Goal: Task Accomplishment & Management: Complete application form

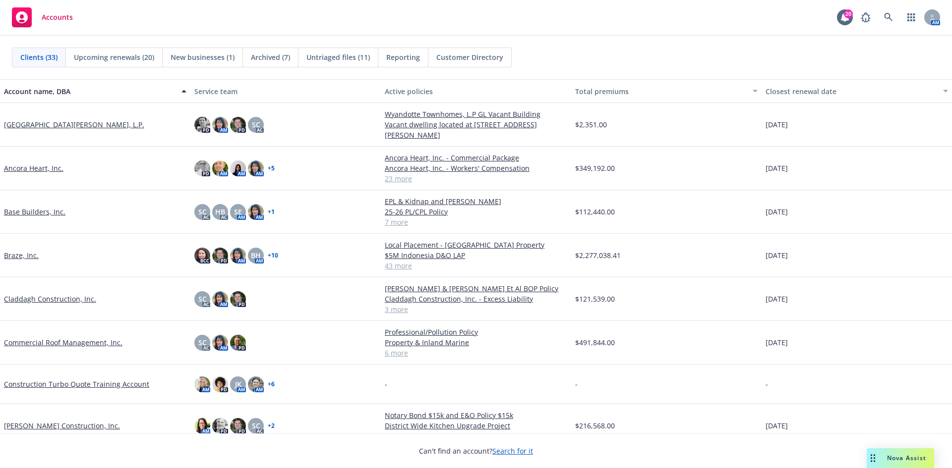
click at [35, 209] on link "Base Builders, Inc." at bounding box center [34, 212] width 61 height 10
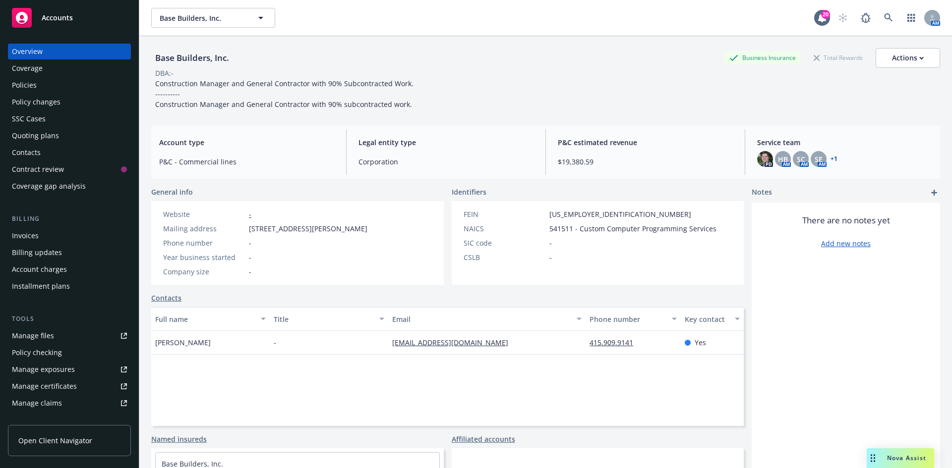
click at [41, 236] on div "Invoices" at bounding box center [69, 236] width 115 height 16
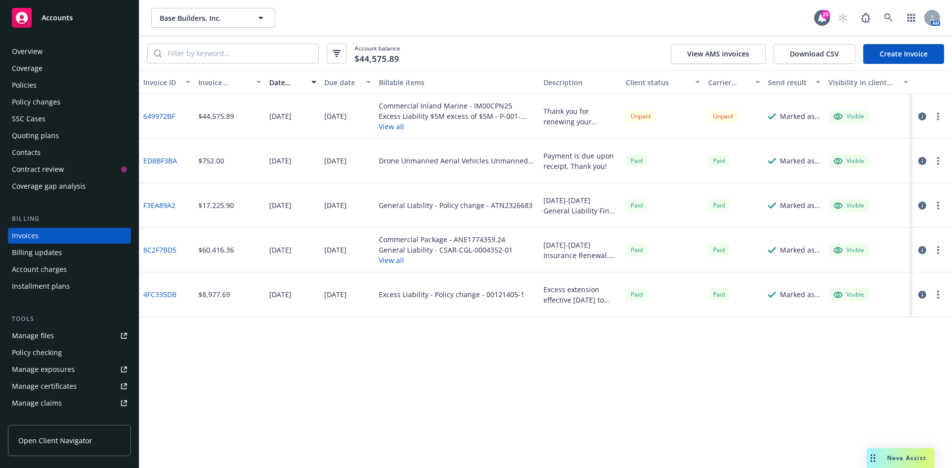
click at [80, 27] on div "Accounts" at bounding box center [69, 18] width 115 height 20
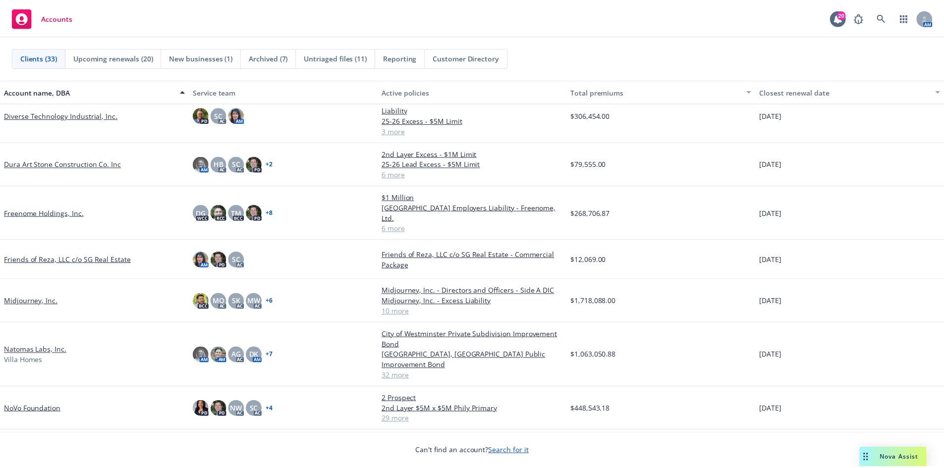
scroll to position [397, 0]
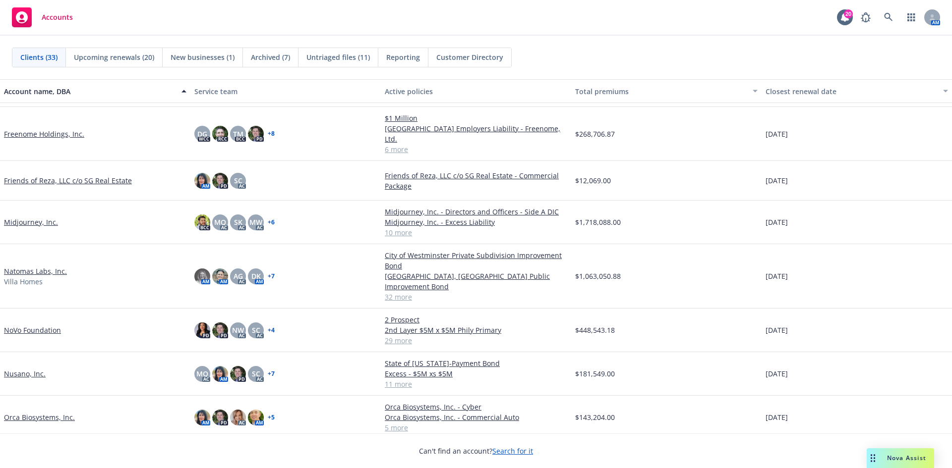
click at [30, 266] on link "Natomas Labs, Inc." at bounding box center [35, 271] width 63 height 10
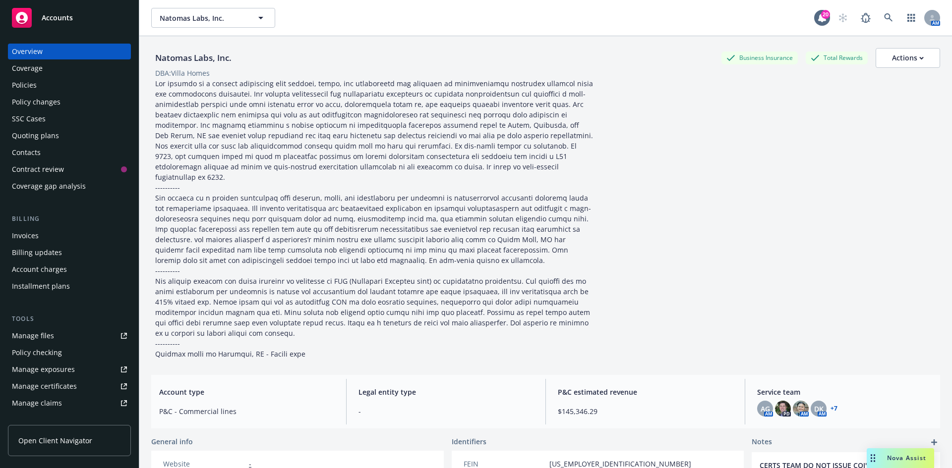
click at [41, 85] on div "Policies" at bounding box center [69, 85] width 115 height 16
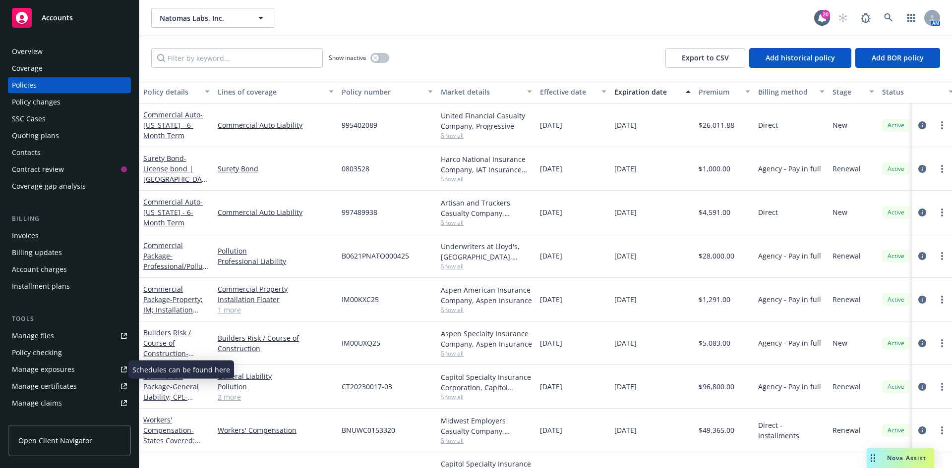
click at [61, 372] on div "Manage exposures" at bounding box center [43, 370] width 63 height 16
click at [62, 102] on div "Policy changes" at bounding box center [69, 102] width 115 height 16
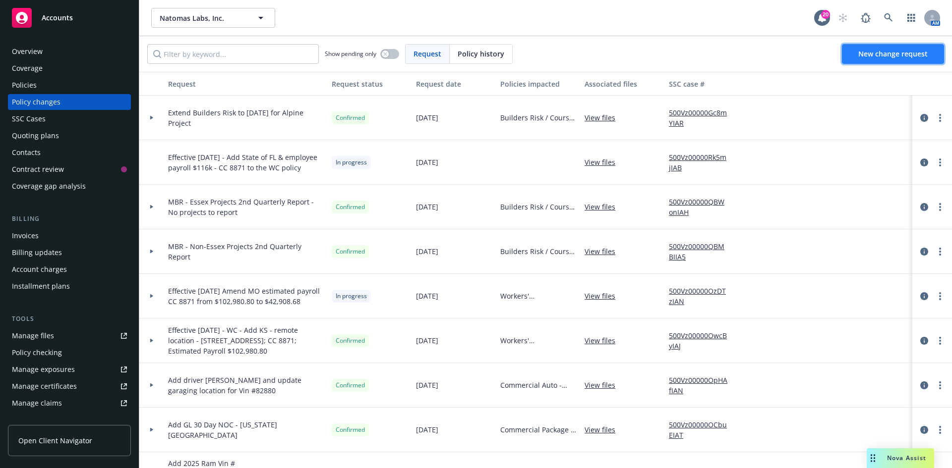
click at [909, 62] on link "New change request" at bounding box center [893, 54] width 102 height 20
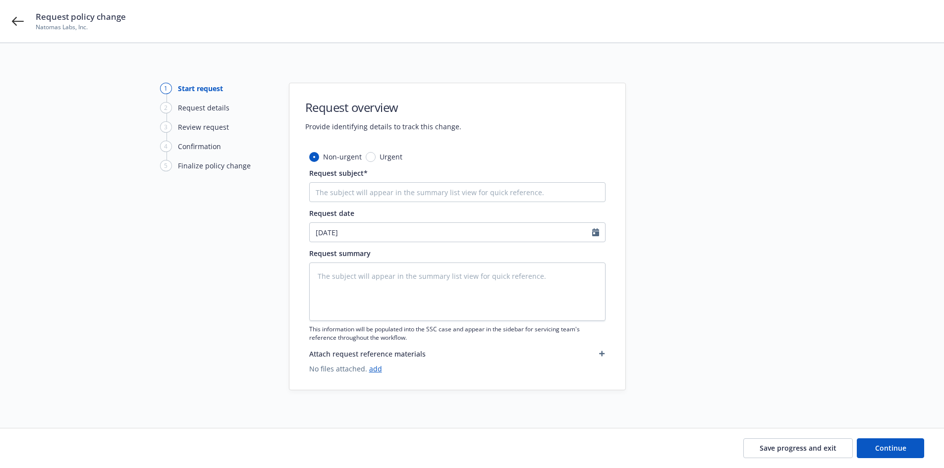
click at [339, 203] on div "Non-urgent Urgent Request subject* Request date [DATE] Request summary This inf…" at bounding box center [457, 263] width 296 height 223
click at [342, 186] on input "Request subject*" at bounding box center [457, 192] width 296 height 20
type textarea "x"
type input "E"
type textarea "x"
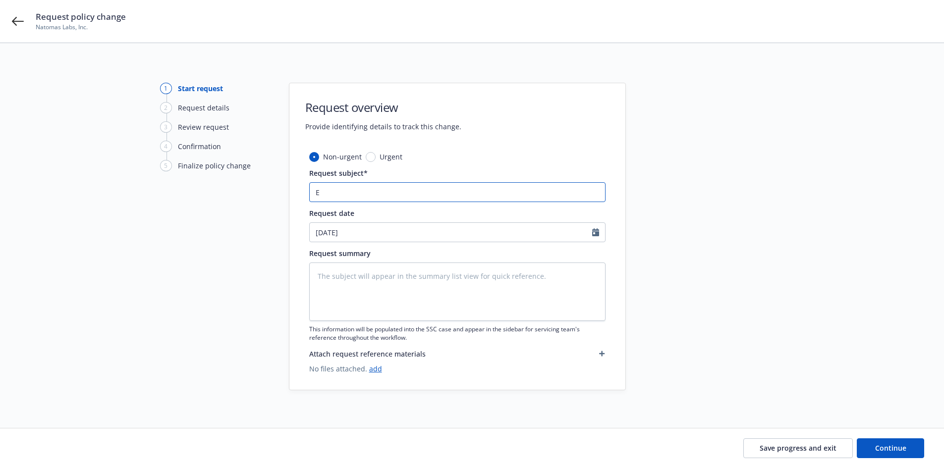
type input "Ef"
type textarea "x"
type input "Eff"
type textarea "x"
type input "Eff"
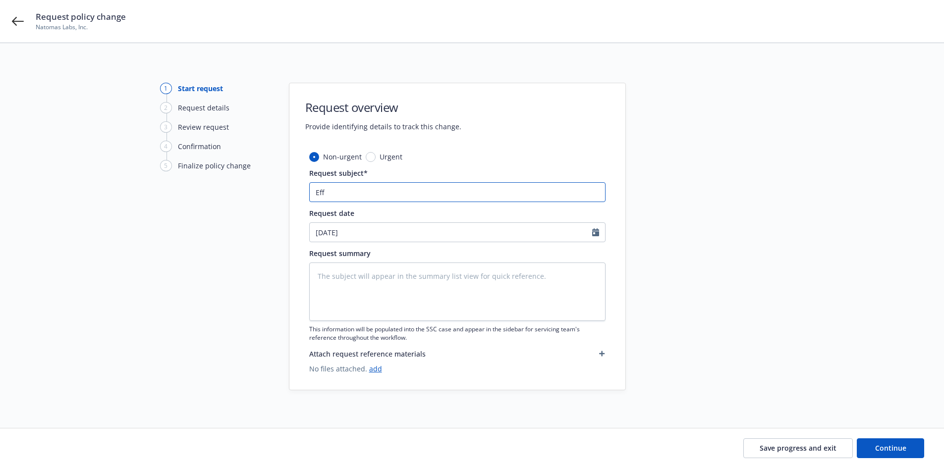
type textarea "x"
type input "Eff 8"
type textarea "x"
type input "Eff"
type textarea "x"
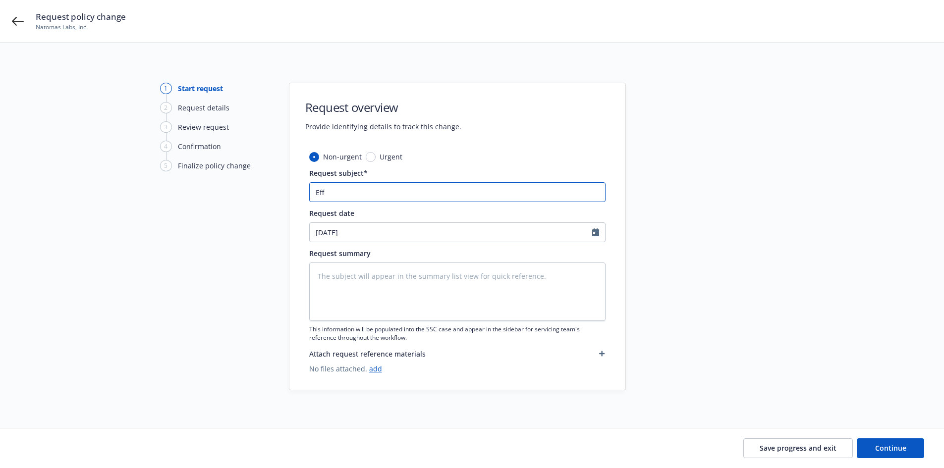
type input "Eff 9"
type textarea "x"
type input "Eff 9."
type textarea "x"
type input "Eff 9.1"
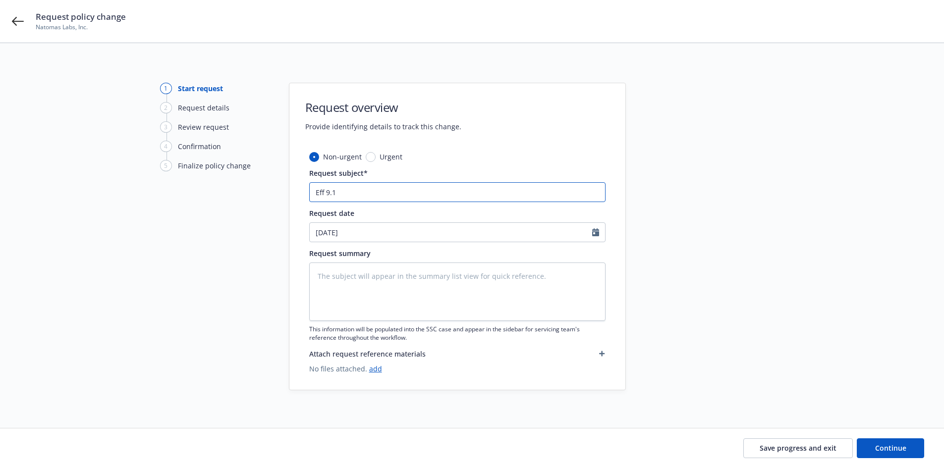
type textarea "x"
type input "Eff 9.19"
type textarea "x"
type input "Eff 9.19."
type textarea "x"
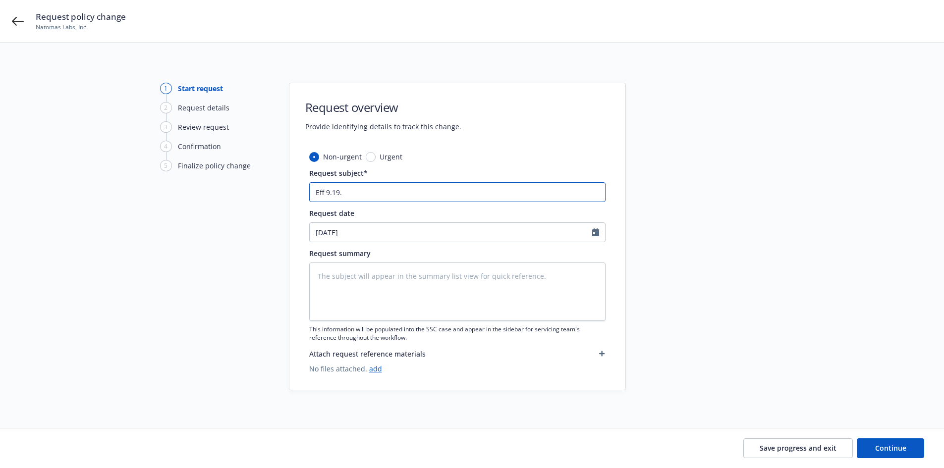
type input "Eff 9.19.2"
type textarea "x"
type input "Eff [DATE]"
type textarea "x"
type input "Eff [DATE]"
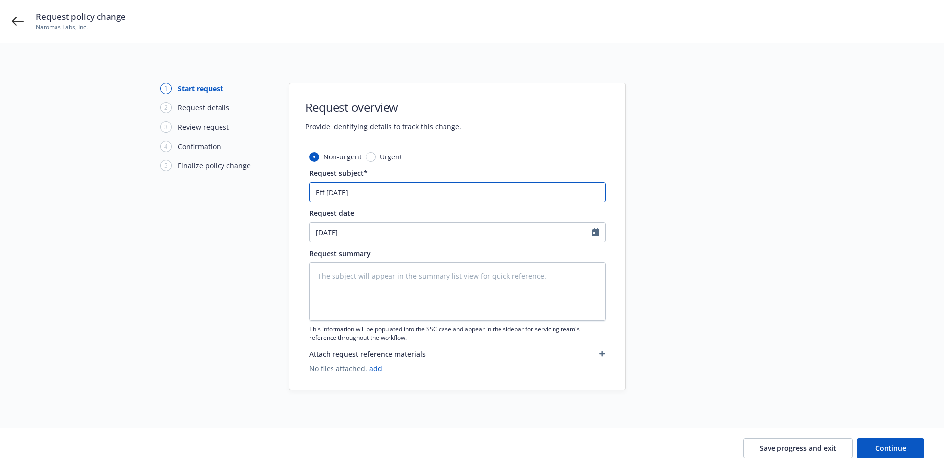
type textarea "x"
type input "Eff [DATE] -"
type textarea "x"
type input "Eff [DATE] -"
type textarea "x"
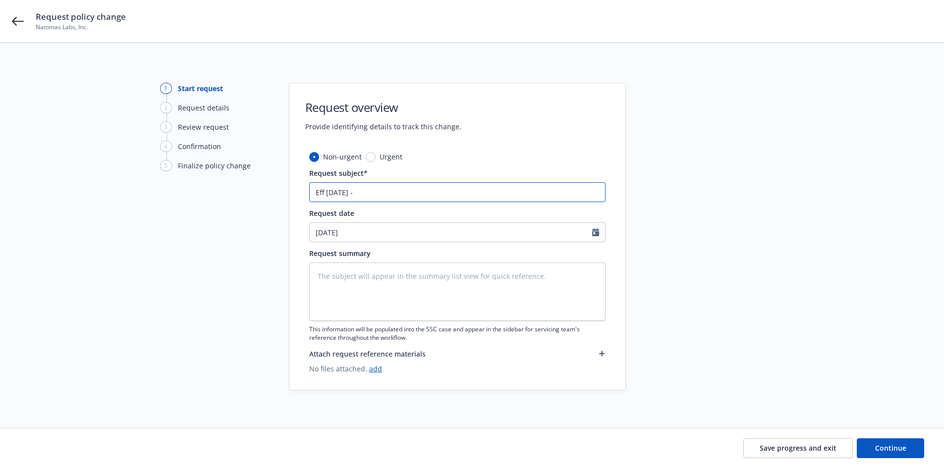
type input "Eff [DATE] - A"
type textarea "x"
type input "Eff [DATE] - Ad"
type textarea "x"
type input "Eff [DATE] - Add"
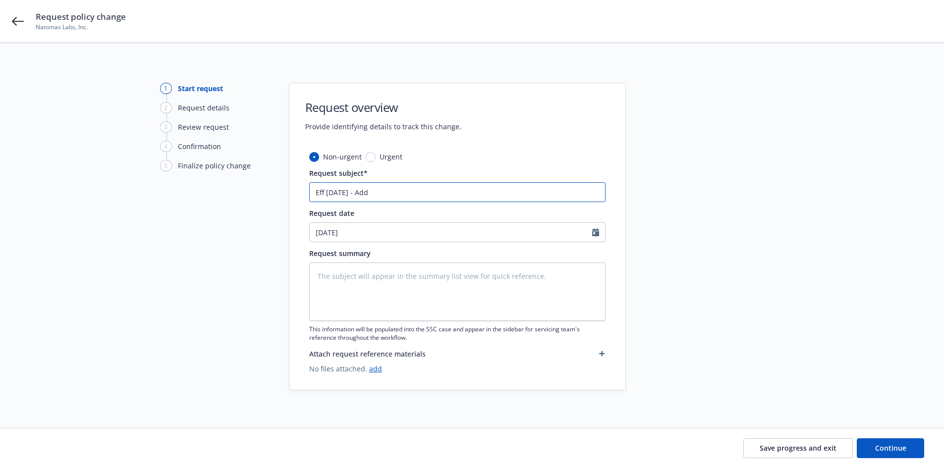
type textarea "x"
type input "Eff [DATE] - Add"
type textarea "x"
type input "Eff [DATE] - Add d"
type textarea "x"
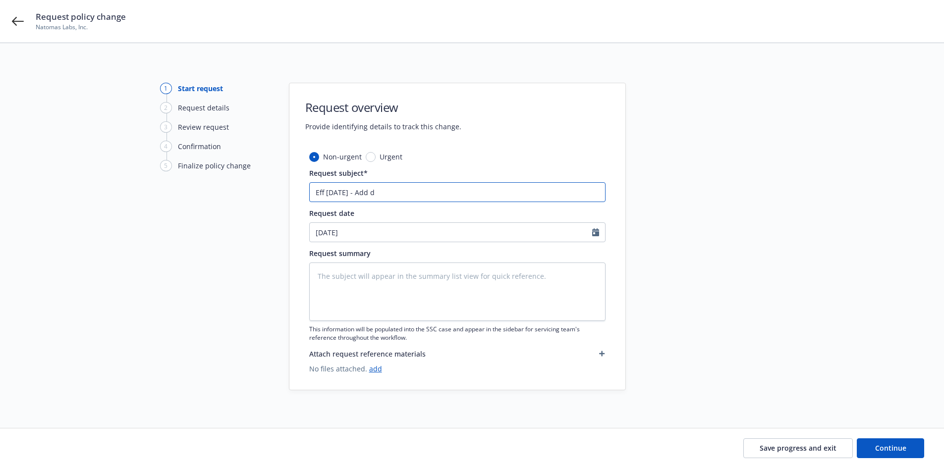
type input "Eff [DATE] - Add dr"
type textarea "x"
type input "Eff [DATE] - Add dri"
type textarea "x"
type input "Eff [DATE] - Add driv"
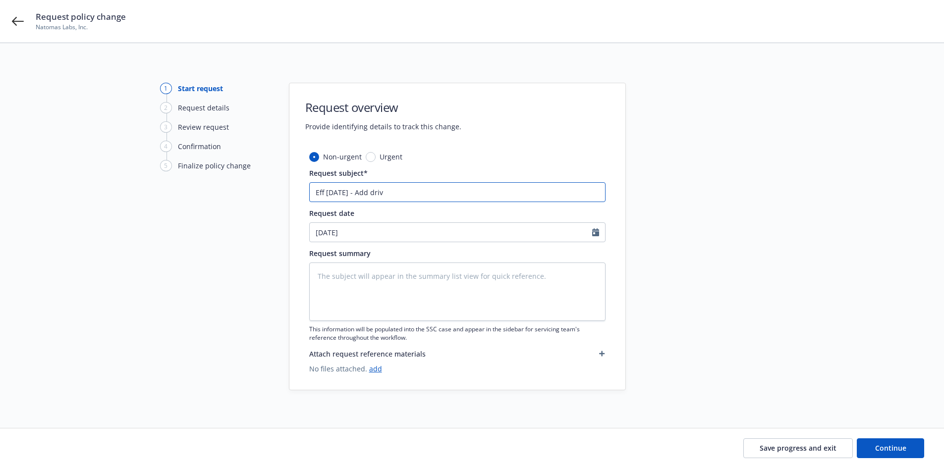
type textarea "x"
type input "Eff [DATE] - Add drive"
type textarea "x"
type input "Eff [DATE] - Add driver"
type textarea "x"
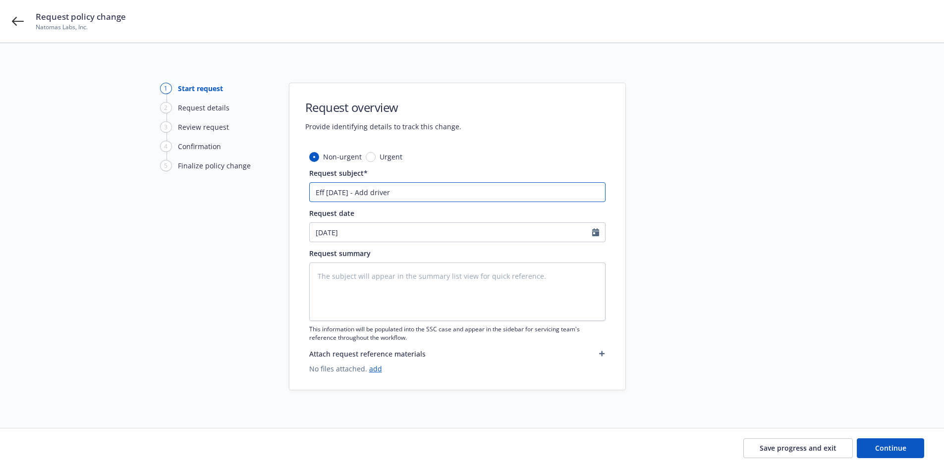
type input "Eff [DATE] - Add driver"
type textarea "x"
type input "Eff [DATE] - Add driver A"
type textarea "x"
type input "Eff [DATE] - Add driver Ad"
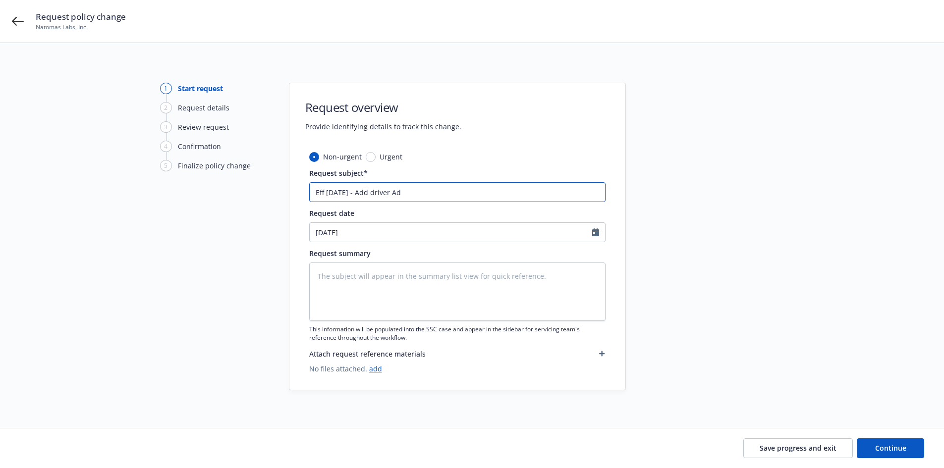
type textarea "x"
type input "Eff [DATE] - Add driver Adr"
type textarea "x"
type input "Eff [DATE] - Add driver Adri"
type textarea "x"
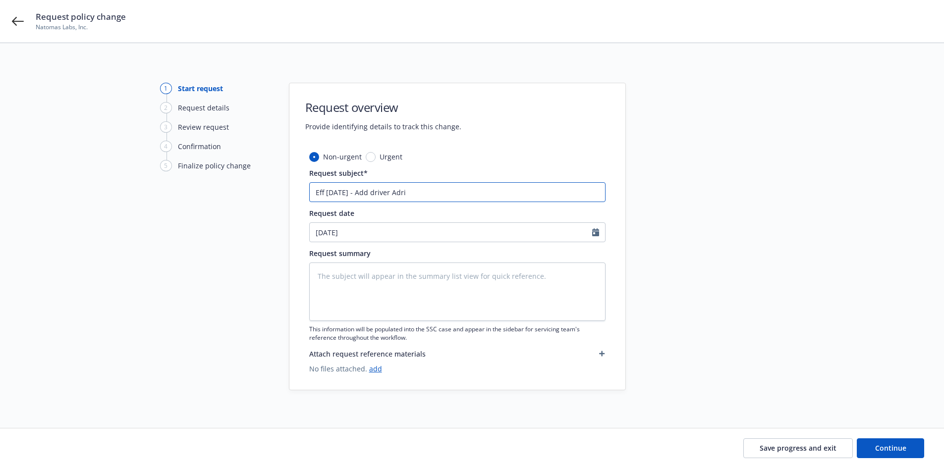
type input "Eff [DATE] - Add driver Adria"
type textarea "x"
type input "Eff [DATE] - Add driver [PERSON_NAME]"
type textarea "x"
type input "Eff [DATE] - Add driver [PERSON_NAME]"
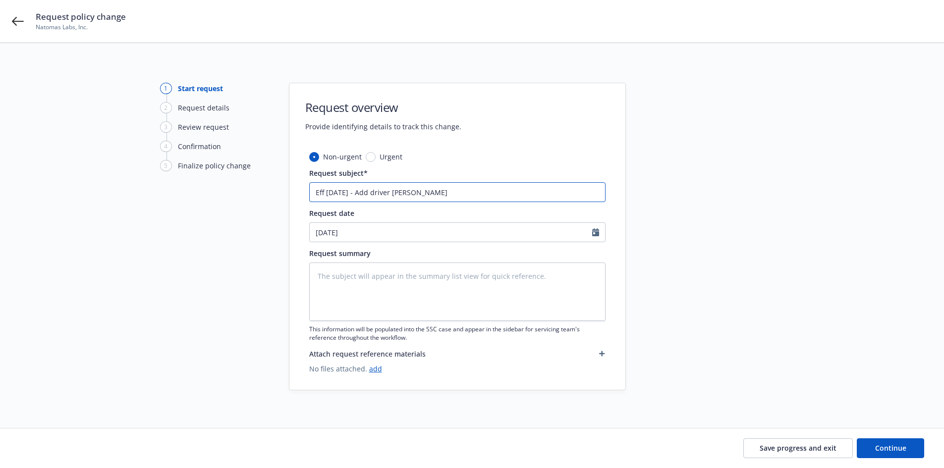
type textarea "x"
type input "Eff [DATE] - Add driver [PERSON_NAME]"
type textarea "x"
type input "Eff [DATE] - Add driver [PERSON_NAME]"
type textarea "x"
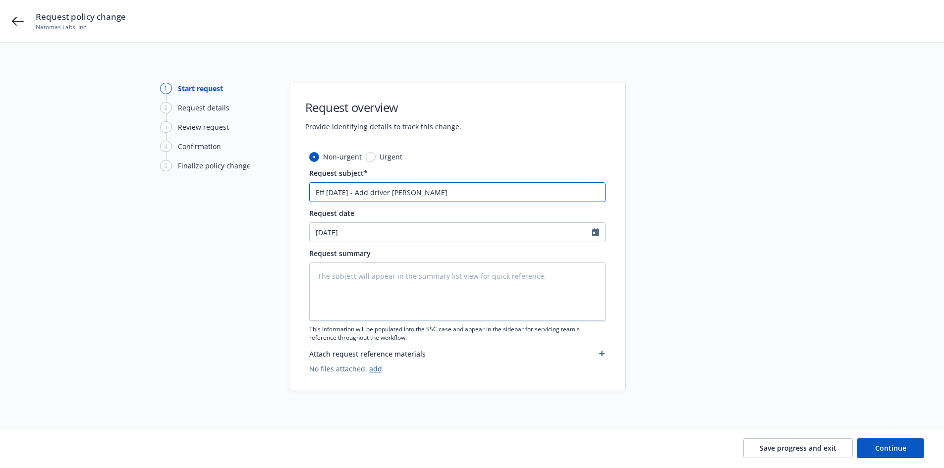
type input "Eff [DATE] - Add driver [PERSON_NAME]"
type textarea "x"
type input "Eff [DATE] - Add driver [PERSON_NAME]"
type textarea "x"
type input "Eff [DATE] - Add driver [PERSON_NAME]"
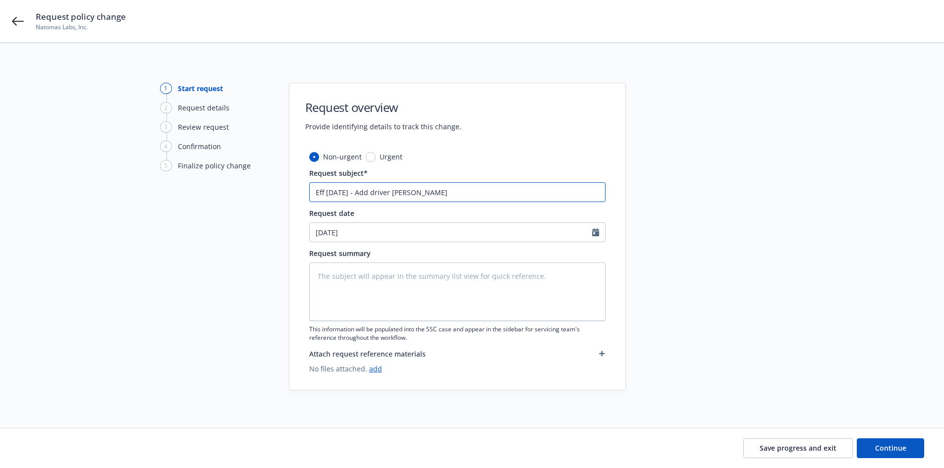
type textarea "x"
type input "Eff [DATE] - Add driver [PERSON_NAME]"
type textarea "x"
type input "Eff [DATE] - Add driver [PERSON_NAME]"
type textarea "x"
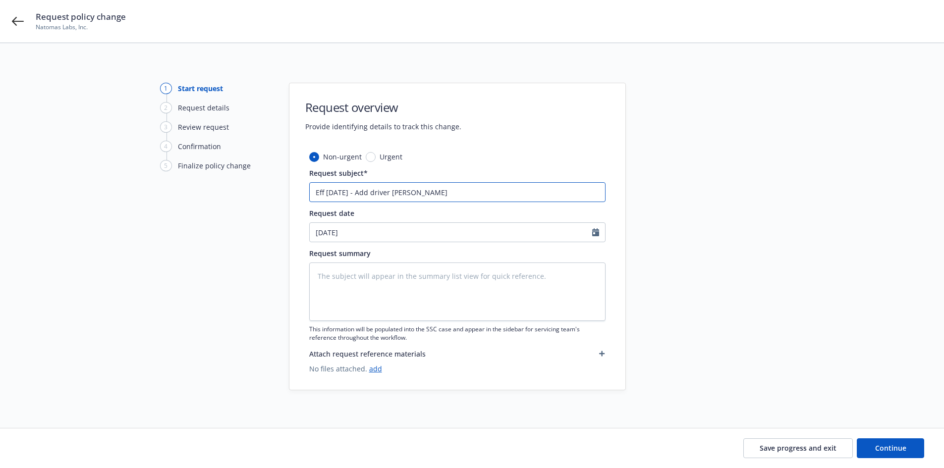
type input "Eff [DATE] - Add driver [PERSON_NAME]"
type textarea "x"
type input "Eff [DATE] - Add driver [PERSON_NAME]"
type textarea "x"
type input "Eff [DATE] - Add driver [PERSON_NAME]"
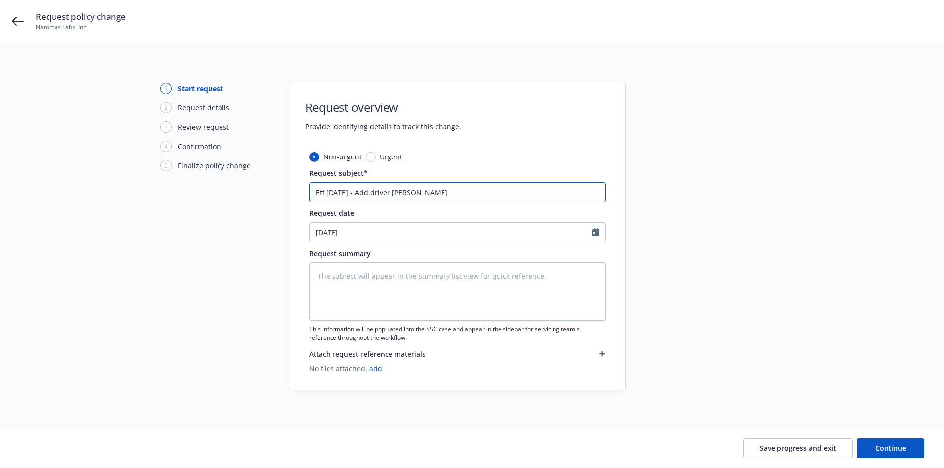
type textarea "x"
type input "Eff [DATE] - Add driver [PERSON_NAME]"
type textarea "x"
type input "Eff [DATE] - Add driver [PERSON_NAME]"
type textarea "x"
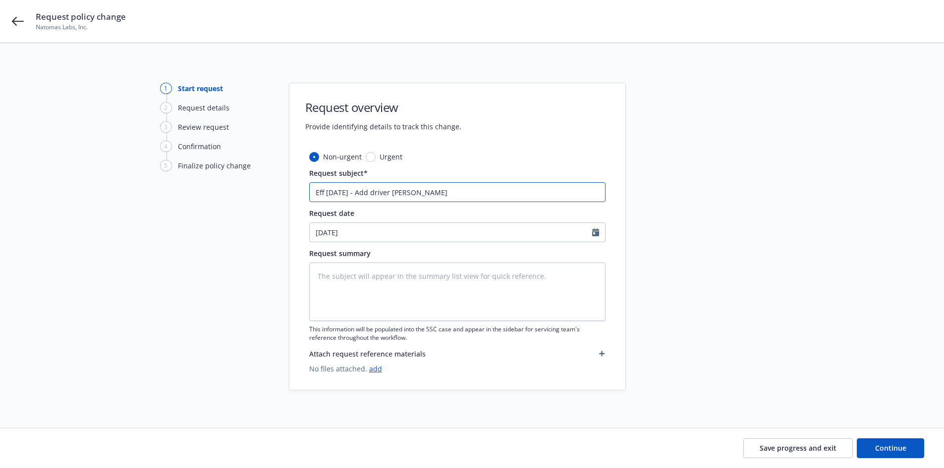
type input "Eff [DATE] - Add driver [PERSON_NAME]"
type textarea "x"
type input "Eff [DATE] - Add driver [PERSON_NAME]"
type textarea "x"
type input "Eff [DATE] - Add driver [PERSON_NAME]"
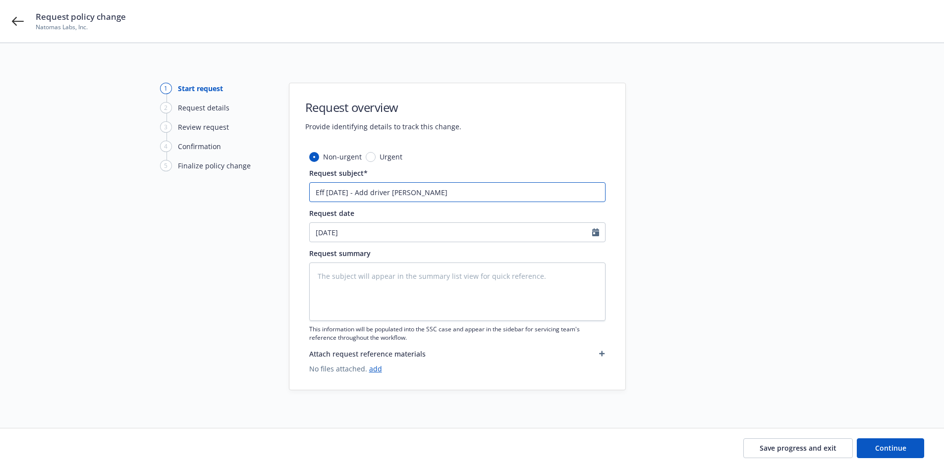
type textarea "x"
type input "Eff [DATE] - Add driver [PERSON_NAME]"
type textarea "x"
type input "Eff [DATE] - Add driver [PERSON_NAME]"
type textarea "x"
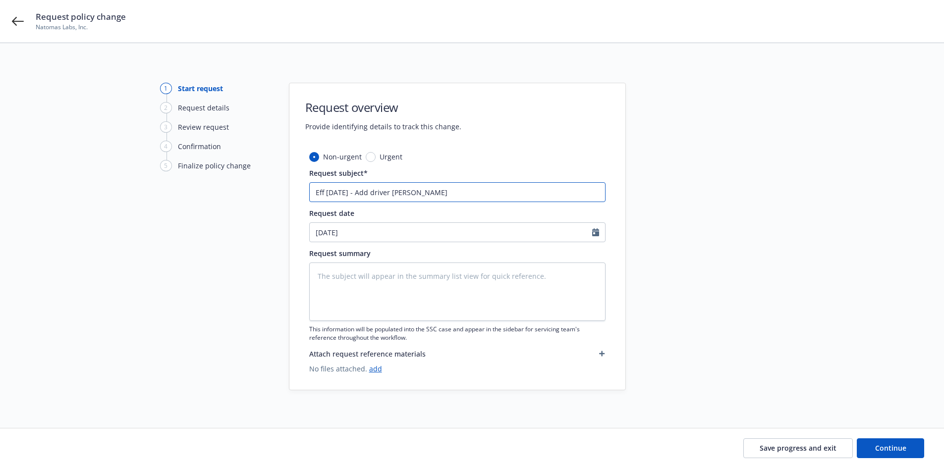
type input "Eff [DATE] - Add driver [PERSON_NAME] &"
type textarea "x"
type input "Eff [DATE] - Add driver [PERSON_NAME] &"
type textarea "x"
type input "Eff [DATE] - Add driver [PERSON_NAME] &"
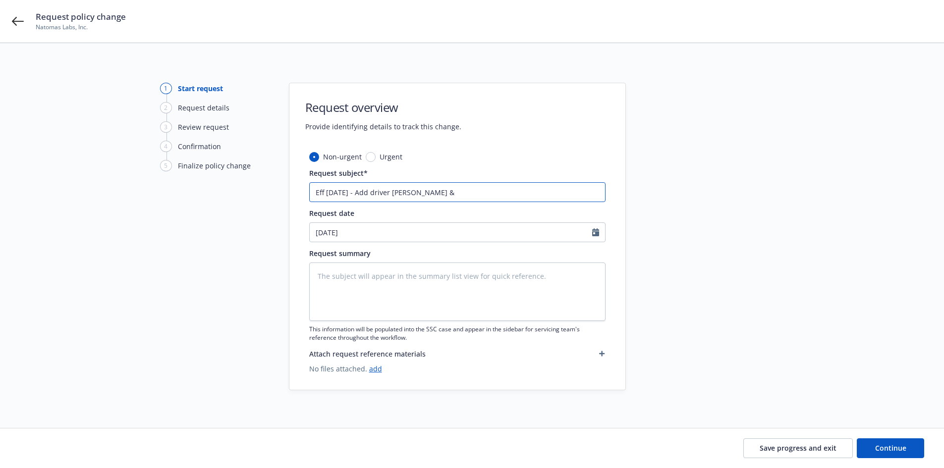
type textarea "x"
type input "Eff [DATE] - Add driver [PERSON_NAME]"
type textarea "x"
type input "Eff [DATE] - Add driver [PERSON_NAME]"
type textarea "x"
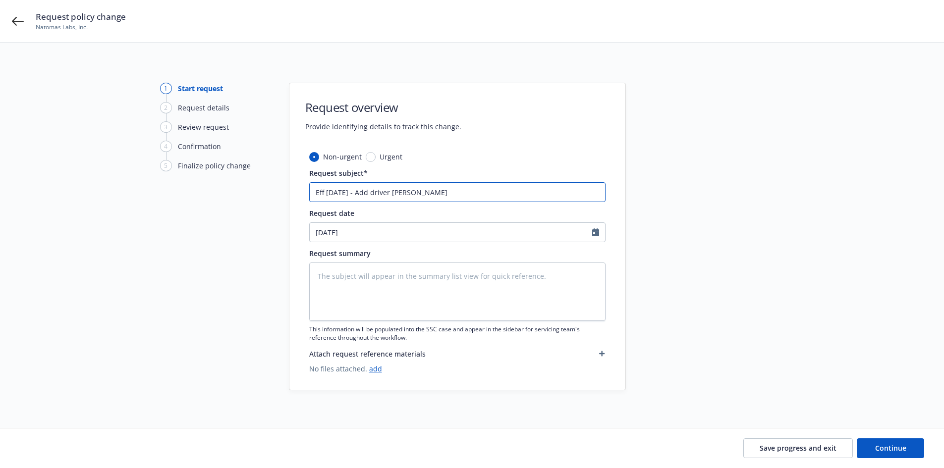
type input "Eff [DATE] - Add driver [PERSON_NAME] -"
type textarea "x"
type input "Eff [DATE] - Add driver [PERSON_NAME] - P"
type textarea "x"
type input "Eff [DATE] - Add driver [PERSON_NAME]"
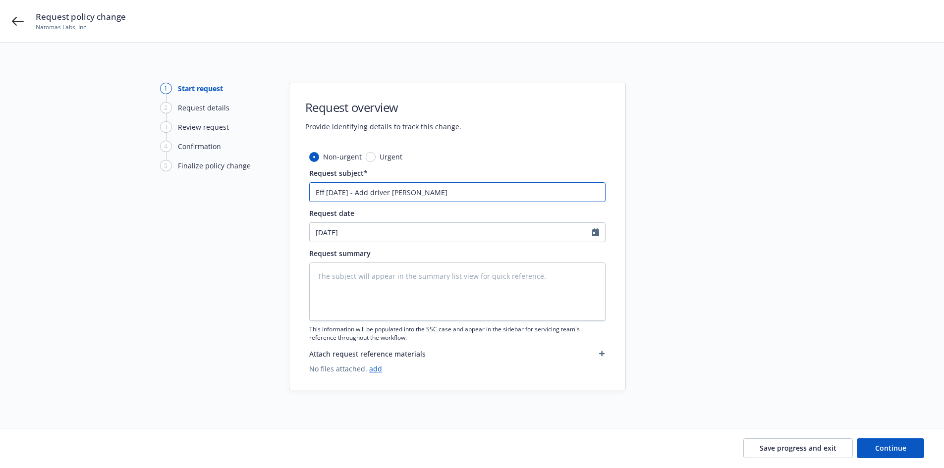
type textarea "x"
type input "Eff [DATE] - Add driver [PERSON_NAME]"
type textarea "x"
type input "Eff [DATE] - Add driver [PERSON_NAME] - PU a"
type textarea "x"
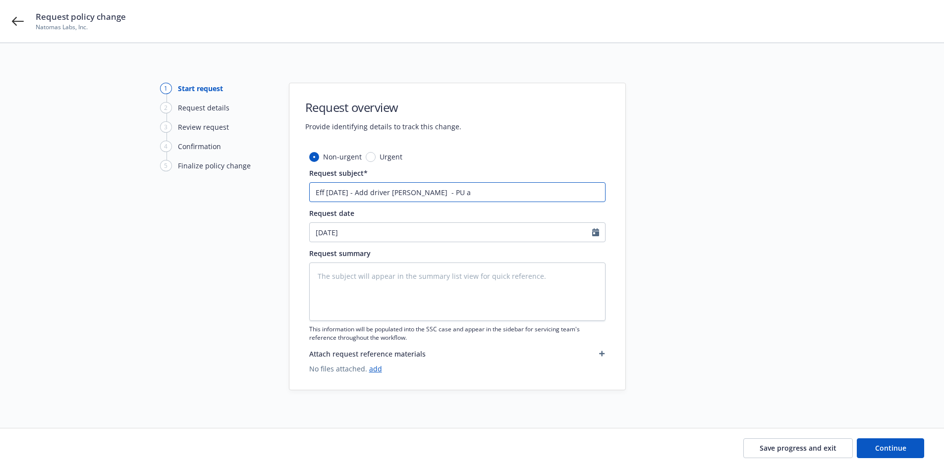
type input "Eff [DATE] - Add driver [PERSON_NAME] as"
type textarea "x"
type input "Eff [DATE] - Add driver [PERSON_NAME] - PU ass"
type textarea "x"
type input "Eff [DATE] - Add driver [PERSON_NAME] assi"
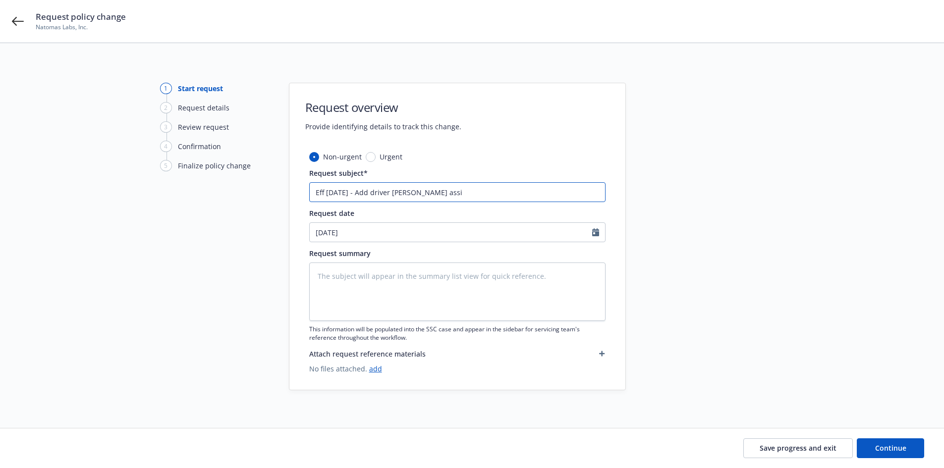
type textarea "x"
type input "Eff [DATE] - Add driver [PERSON_NAME] - PU assig"
type textarea "x"
type input "Eff [DATE] - Add driver [PERSON_NAME] - PU assign"
type textarea "x"
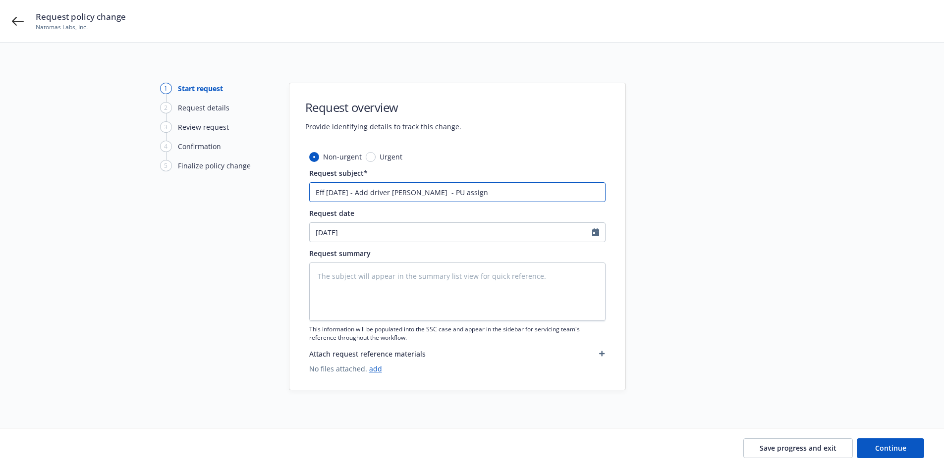
type input "Eff [DATE] - Add driver [PERSON_NAME] - PU assigne"
type textarea "x"
type input "Eff [DATE] - Add driver [PERSON_NAME] assigned"
type textarea "x"
click at [515, 199] on input "Eff [DATE] - Add driver [PERSON_NAME] assigned" at bounding box center [457, 192] width 296 height 20
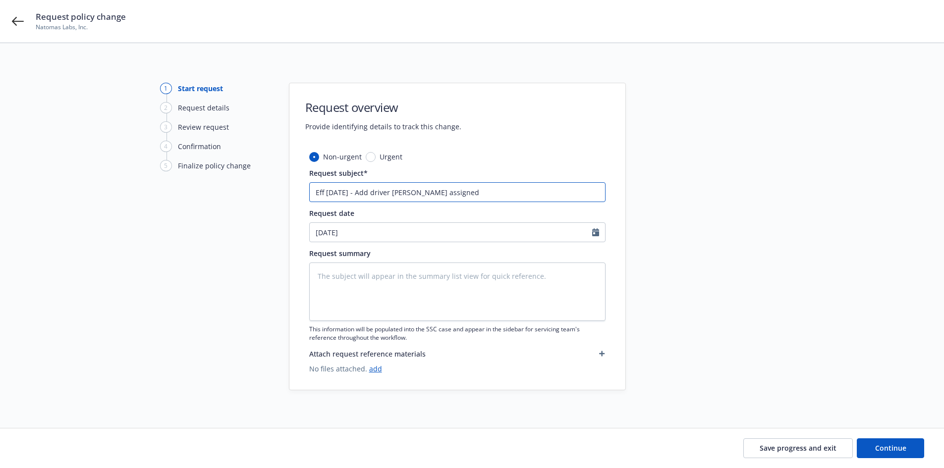
type input "Eff [DATE] - Add driver [PERSON_NAME] assigned"
click at [512, 192] on input "Eff [DATE] - Add driver [PERSON_NAME] assigned" at bounding box center [457, 192] width 296 height 20
paste input "2024 RAM 2500 (VIN: [US_VEHICLE_IDENTIFICATION_NUMBER])"
type textarea "x"
type input "Eff [DATE] - Add driver [PERSON_NAME] - PU assigned 2024 RAM 2500 (VIN: [US_VEH…"
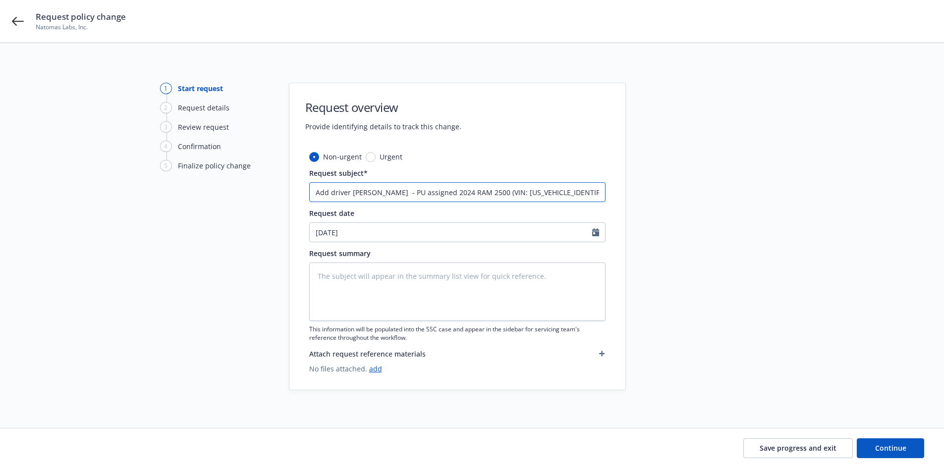
type textarea "x"
type input "Eff [DATE] - Add driver [PERSON_NAME] - PU assigned 2024 RAM 2500 (VIN: [US_VEH…"
type textarea "x"
type input "Eff [DATE] - Add driver [PERSON_NAME] - PU assigned 2024 RAM 2500 (VIN: [US_VEH…"
type textarea "x"
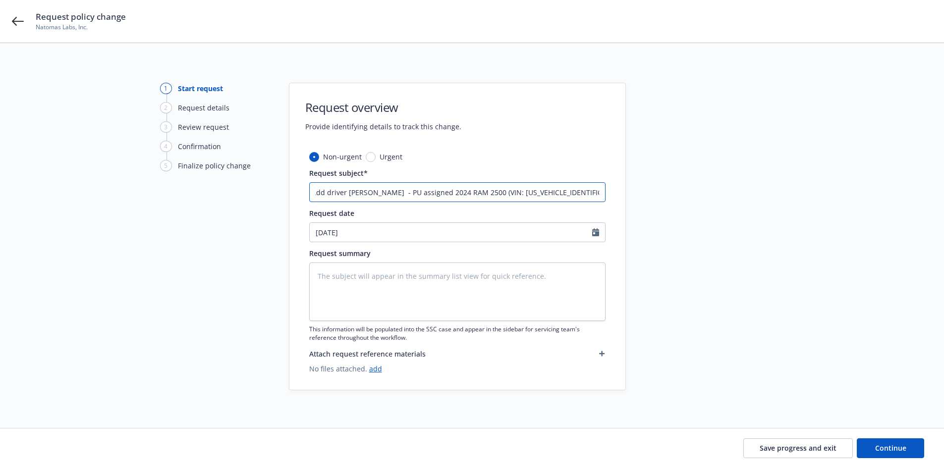
scroll to position [0, 45]
type input "Eff [DATE] - Add driver [PERSON_NAME] - PU assigned 2024 RAM 2500 (VIN: [US_VEH…"
click at [604, 194] on input "Eff [DATE] - Add driver [PERSON_NAME] - PU assigned 2024 RAM 2500 (VIN: [US_VEH…" at bounding box center [457, 192] width 296 height 20
click at [604, 187] on input "Eff [DATE] - Add driver [PERSON_NAME] - PU assigned 2024 RAM 2500 (VIN: [US_VEH…" at bounding box center [457, 192] width 296 height 20
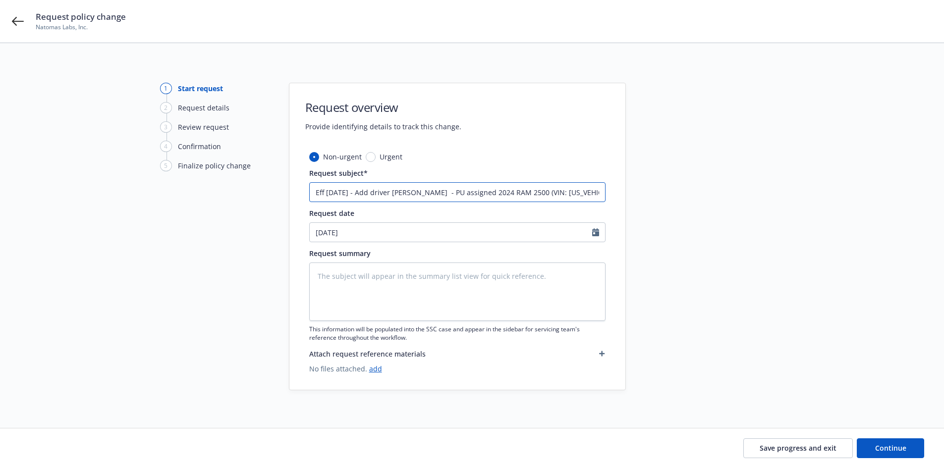
click at [599, 192] on input "Eff [DATE] - Add driver [PERSON_NAME] - PU assigned 2024 RAM 2500 (VIN: [US_VEH…" at bounding box center [457, 192] width 296 height 20
type textarea "x"
type input "Eff [DATE] - Add driver [PERSON_NAME] - PU assigned 2024 RAM 2500 (VIN: [US_VEH…"
paste input "Garaging location: [STREET_ADDRESS][PERSON_NAME]"
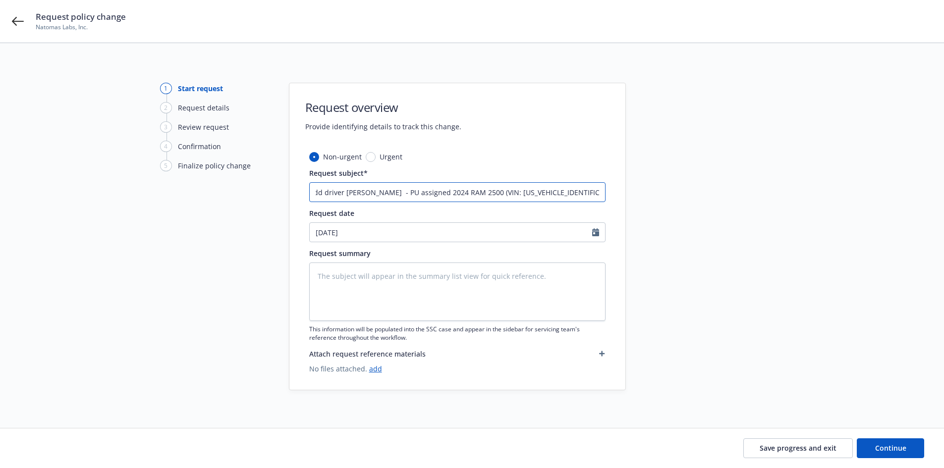
type textarea "x"
type input "Eff [DATE] - Add driver [PERSON_NAME] - PU assigned 2024 RAM 2500 (VIN: [US_VEH…"
type textarea "x"
type input "Eff [DATE] - Add driver [PERSON_NAME] - PU assigned 2024 RAM 2500 (VIN: [US_VEH…"
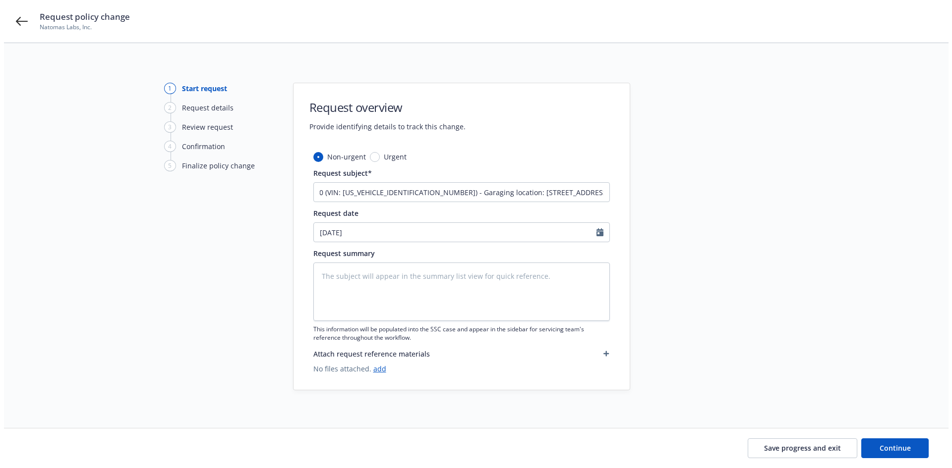
scroll to position [0, 0]
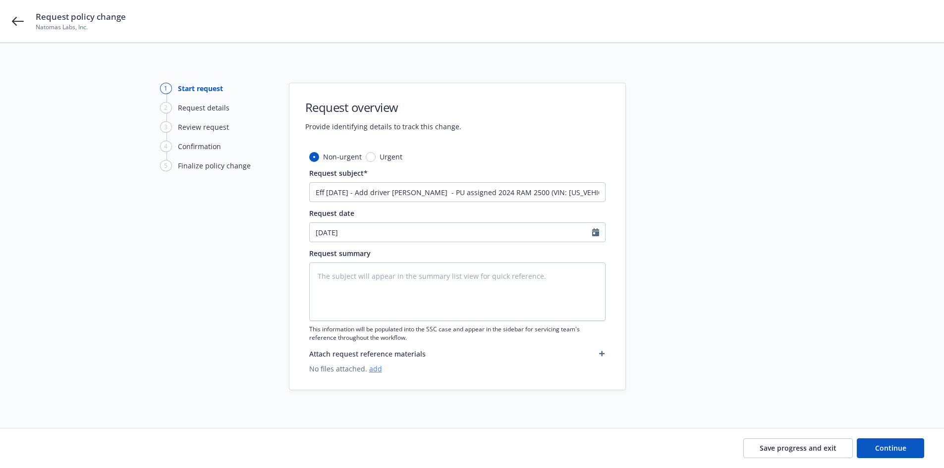
click at [375, 371] on link "add" at bounding box center [375, 368] width 13 height 9
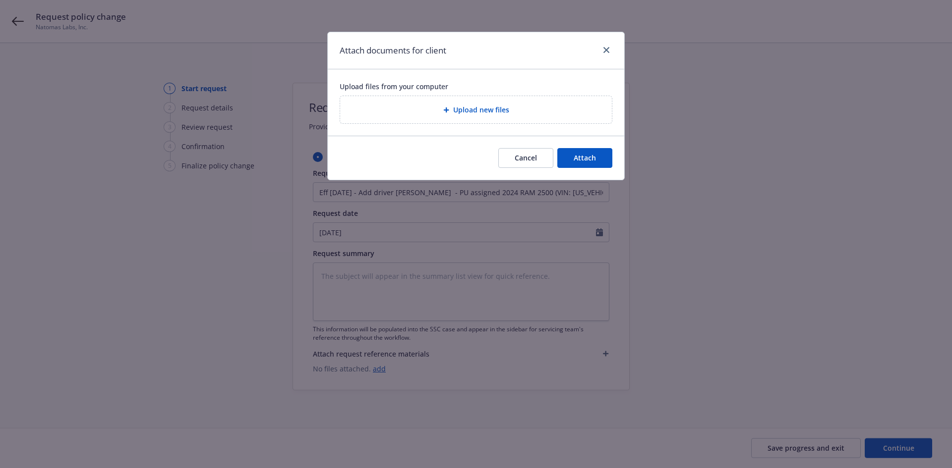
type textarea "x"
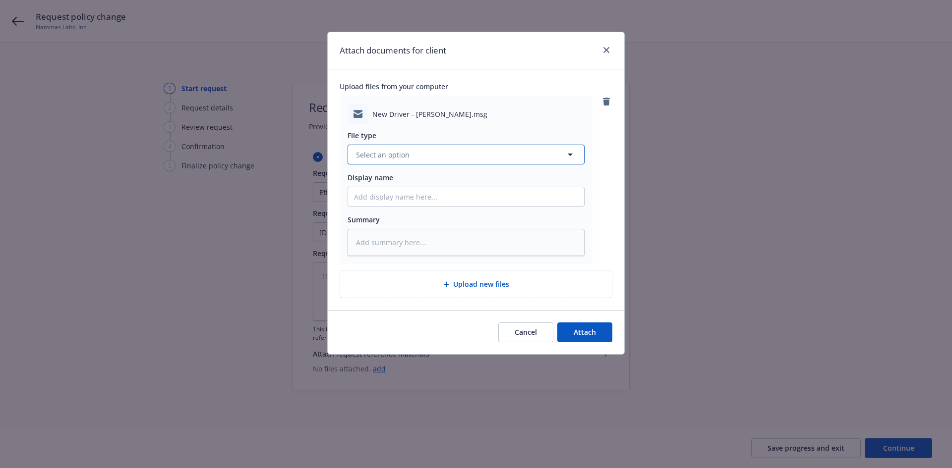
click at [394, 161] on button "Select an option" at bounding box center [465, 155] width 237 height 20
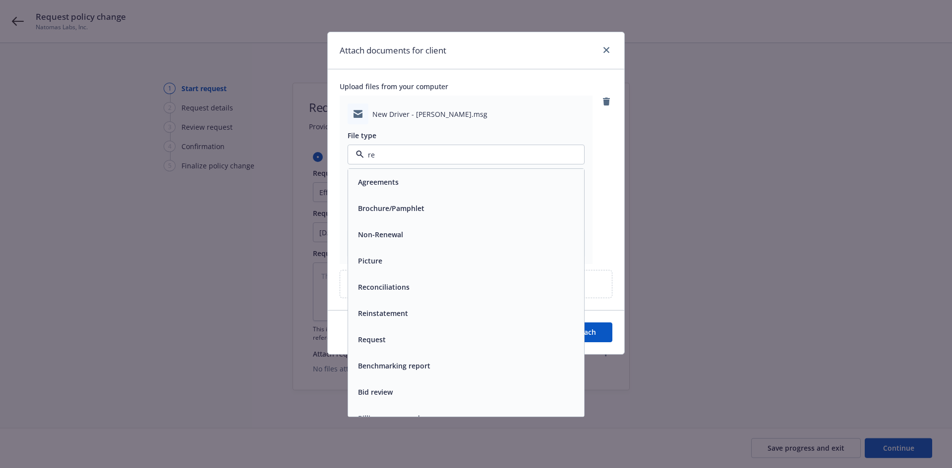
type input "req"
click at [383, 181] on span "Request" at bounding box center [372, 182] width 28 height 10
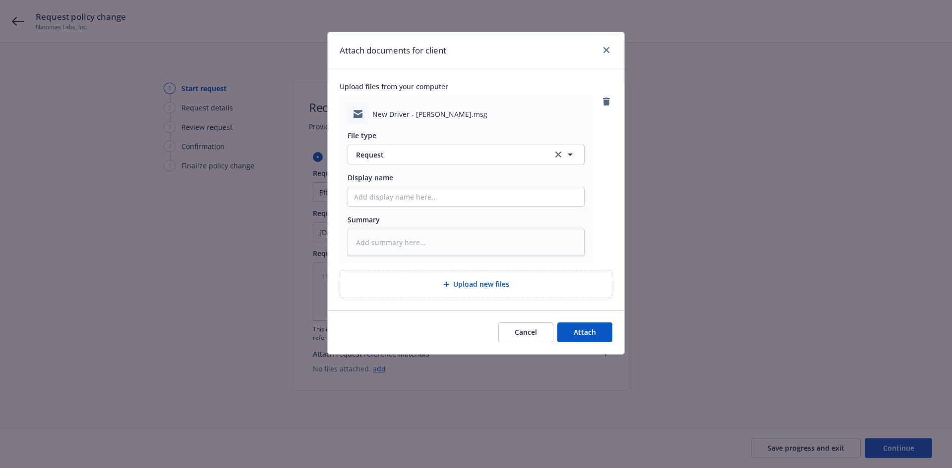
drag, startPoint x: 378, startPoint y: 184, endPoint x: 375, endPoint y: 197, distance: 13.3
click at [378, 186] on div "Display name" at bounding box center [465, 190] width 237 height 34
click at [375, 197] on input "Display name" at bounding box center [466, 196] width 236 height 19
type textarea "x"
type input "F"
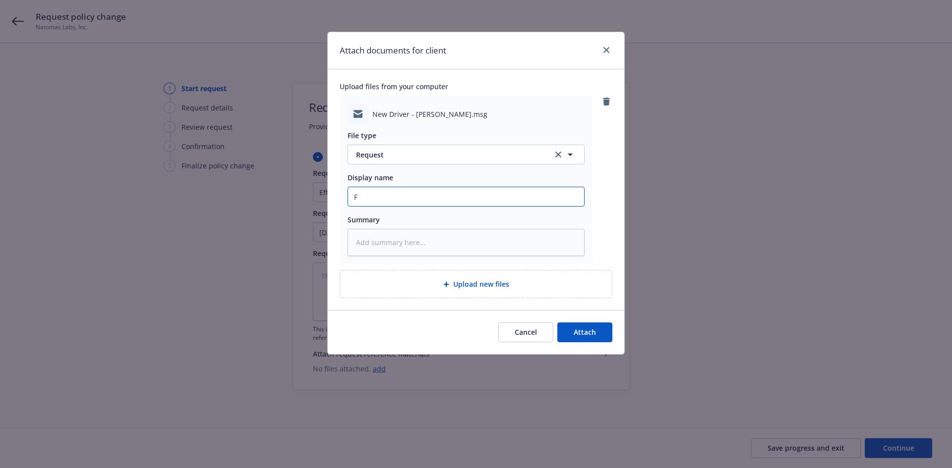
type textarea "x"
type input "F/"
type textarea "x"
type input "F/"
type textarea "x"
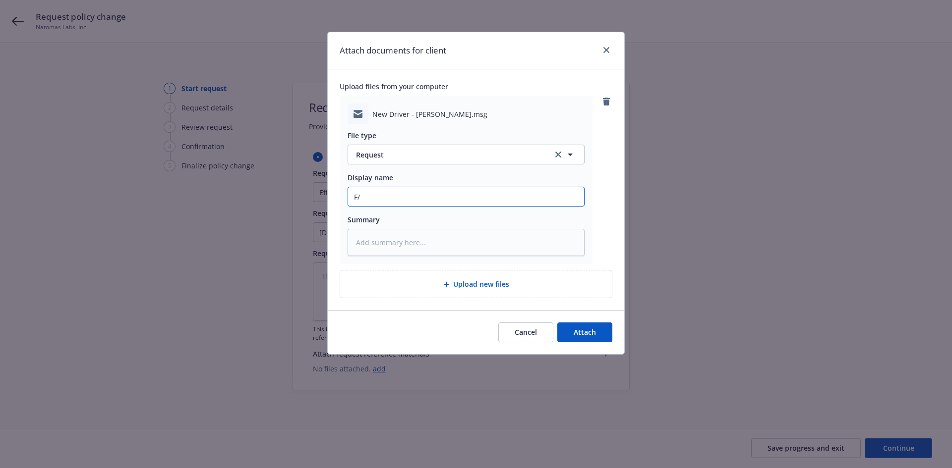
type input "F/ N"
type textarea "x"
type input "F/"
type textarea "x"
type input "F/"
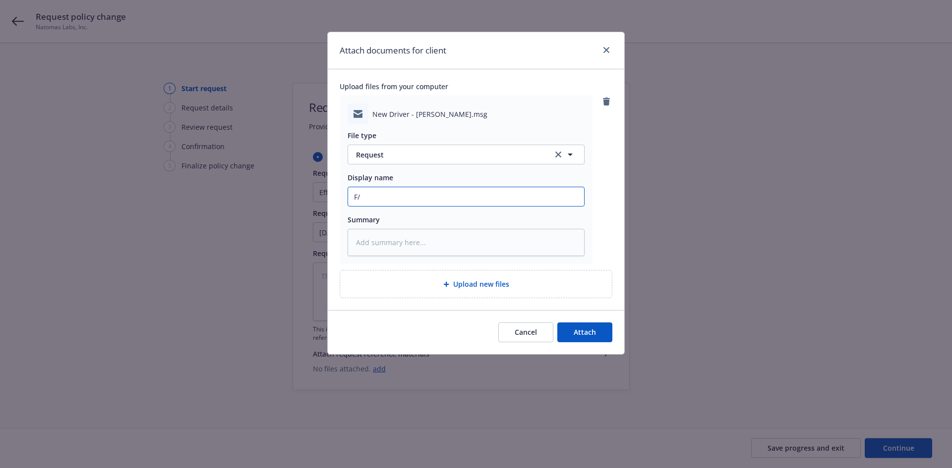
type textarea "x"
type input "F/N"
type textarea "x"
type input "F/NL"
type textarea "x"
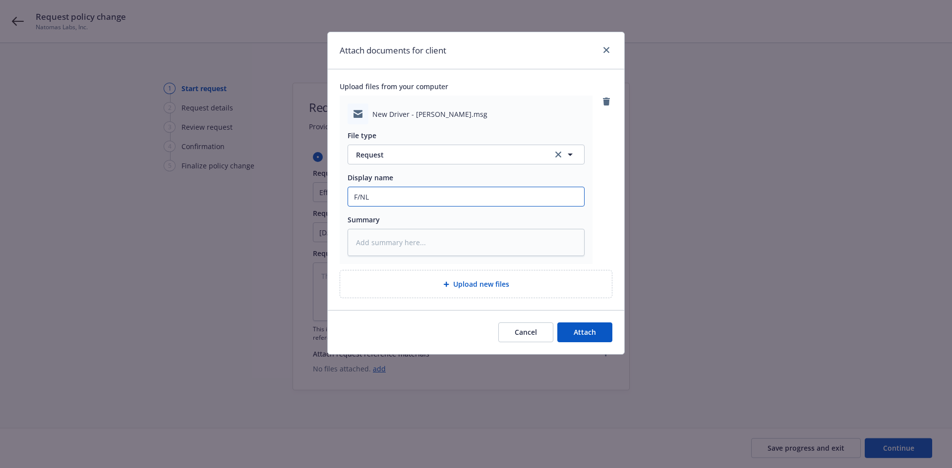
type input "F/NL"
type textarea "x"
type input "F/[GEOGRAPHIC_DATA] ~"
type textarea "x"
type input "F/[GEOGRAPHIC_DATA] ~"
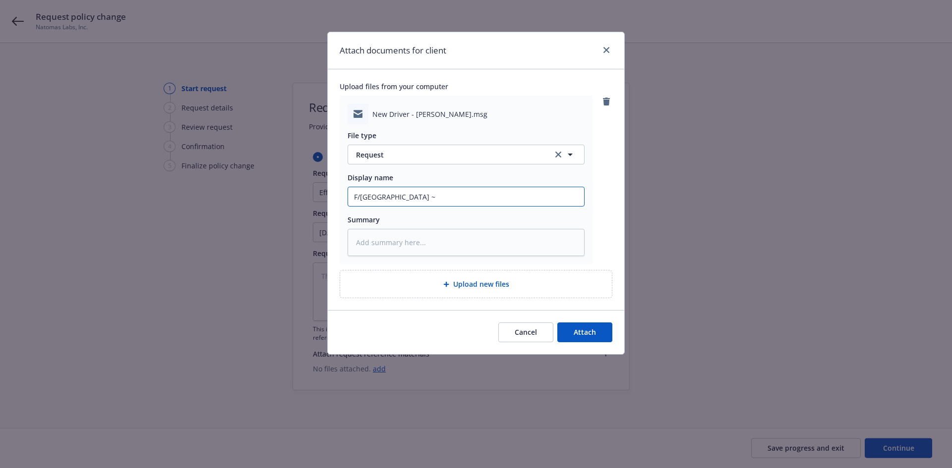
click at [423, 202] on input "F/[GEOGRAPHIC_DATA] ~" at bounding box center [466, 196] width 236 height 19
type textarea "x"
type input "F/[GEOGRAPHIC_DATA] ~"
type textarea "x"
type input "F/NL ~ a"
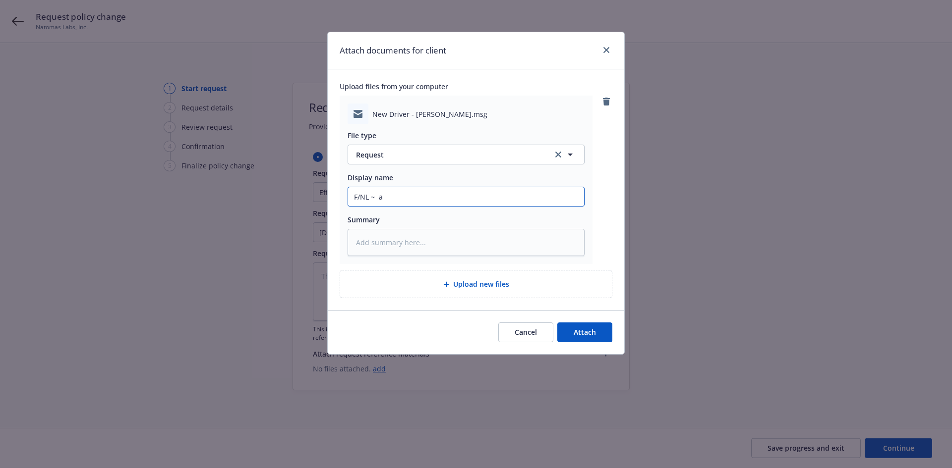
type textarea "x"
type input "F/NL ~ aD"
type textarea "x"
type input "F/NL ~ aDR"
type textarea "x"
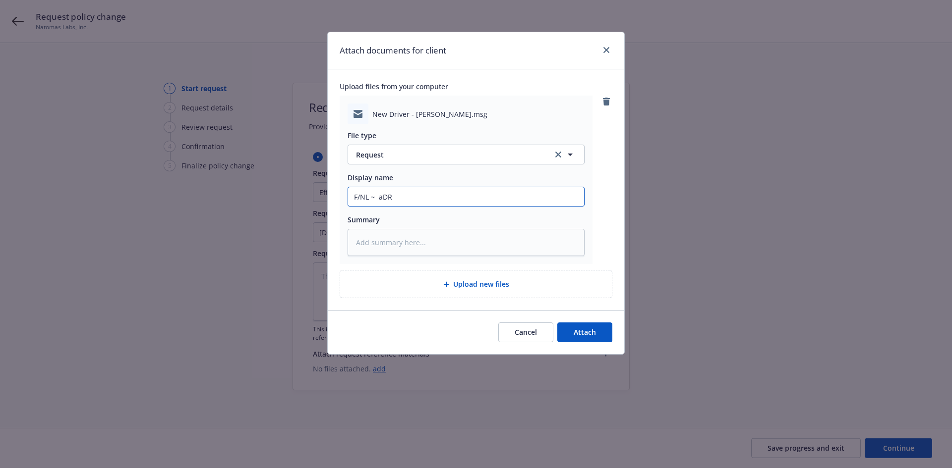
type input "F/NL ~ aDRI"
type textarea "x"
type input "F/NL ~ aDRIA"
type textarea "x"
type input "F/NL ~ [PERSON_NAME]"
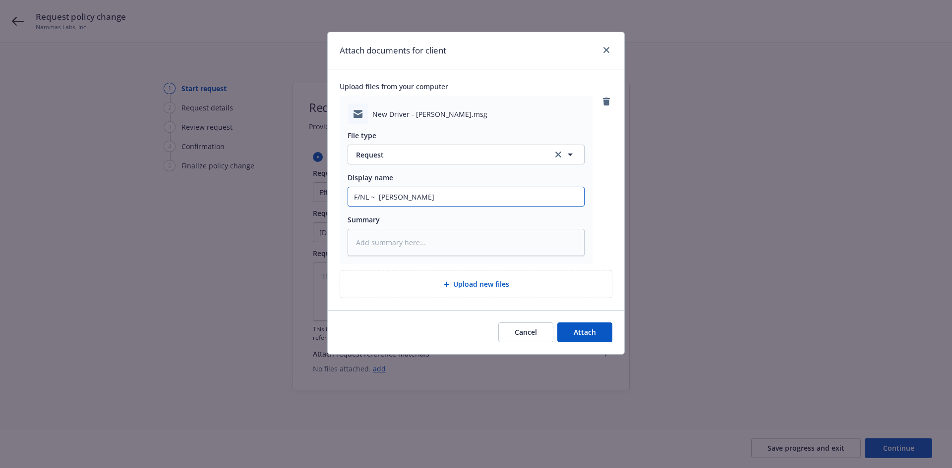
type textarea "x"
type input "F/NL ~ [PERSON_NAME]"
type textarea "x"
type input "F/NL ~ [PERSON_NAME] v"
type textarea "x"
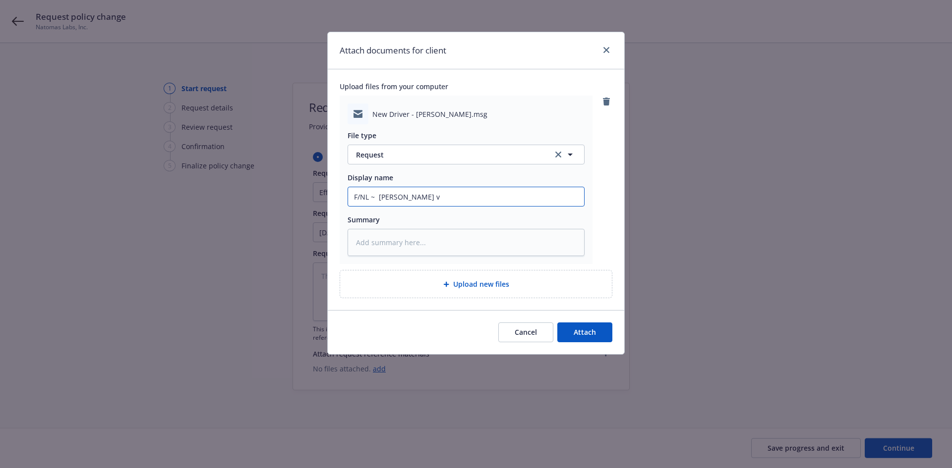
type input "F/NL ~ [PERSON_NAME] vI"
type textarea "x"
type input "F/NL ~ [PERSON_NAME] vIL"
type textarea "x"
type input "F/NL ~ [PERSON_NAME]"
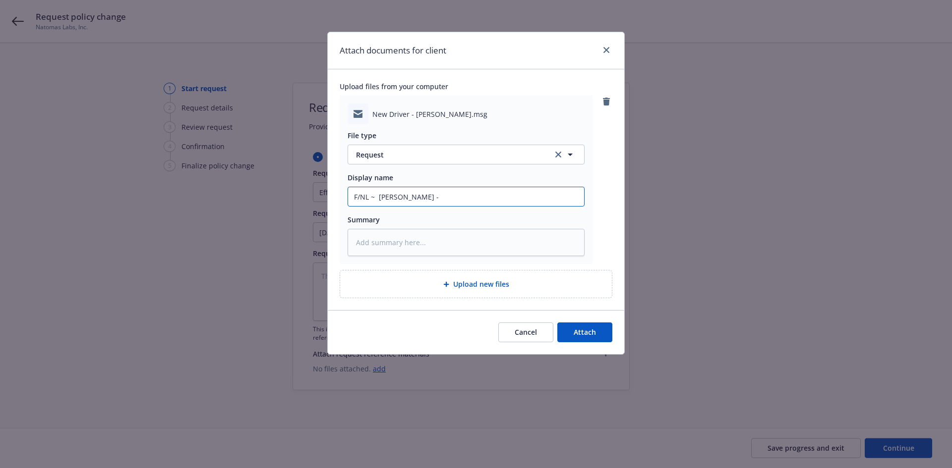
paste input "Please run MVR for our new hire. CA DL: W8710753 DOB: [DEMOGRAPHIC_DATA]"
click at [589, 335] on span "Attach" at bounding box center [585, 332] width 22 height 9
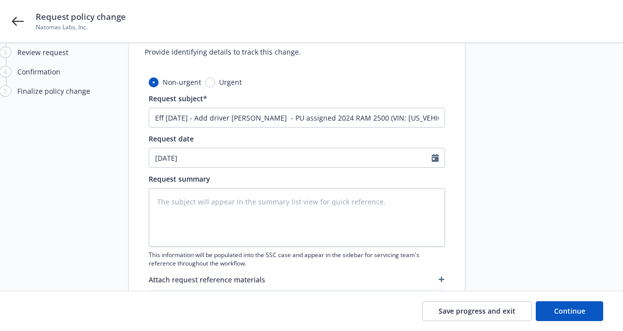
scroll to position [112, 0]
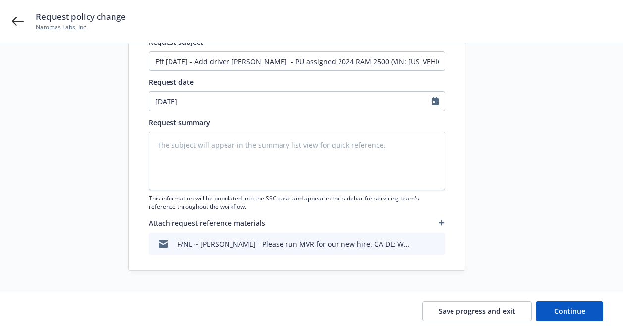
click at [444, 224] on icon "button" at bounding box center [442, 223] width 6 height 6
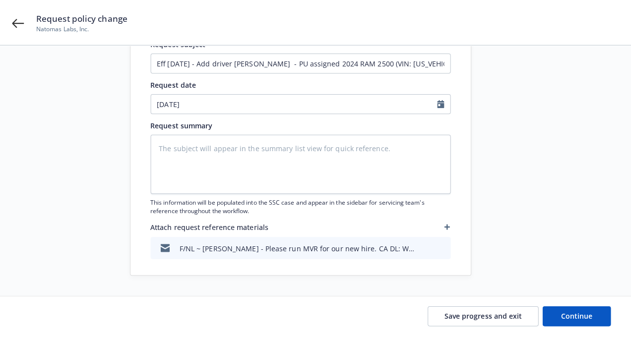
scroll to position [104, 0]
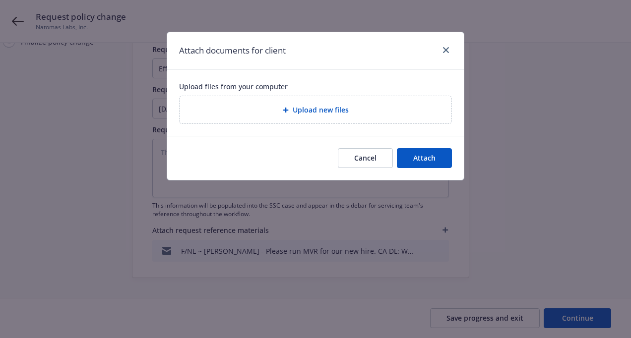
click at [252, 110] on div "Upload new files" at bounding box center [315, 109] width 256 height 11
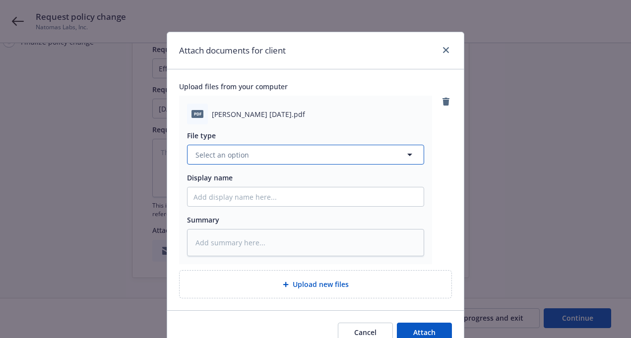
click at [243, 157] on span "Select an option" at bounding box center [222, 155] width 54 height 10
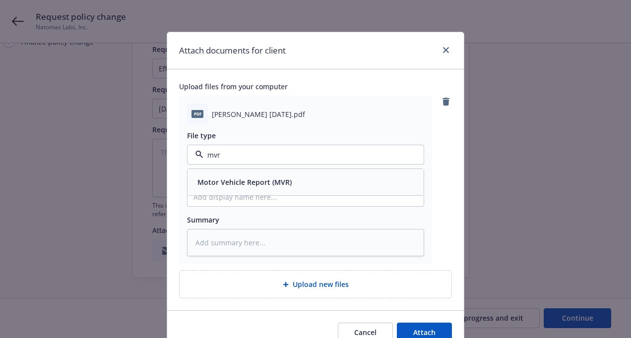
click at [228, 180] on span "Motor Vehicle Report (MVR)" at bounding box center [244, 182] width 94 height 10
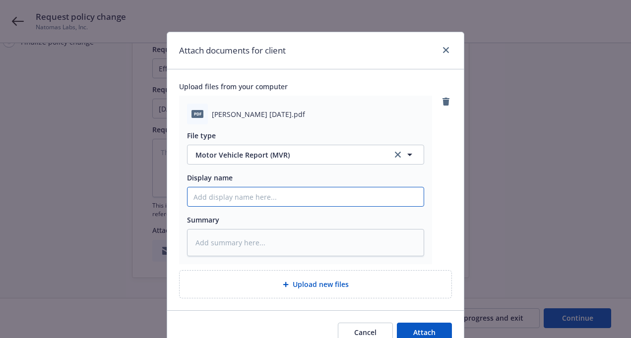
click at [228, 197] on input "Display name" at bounding box center [305, 196] width 236 height 19
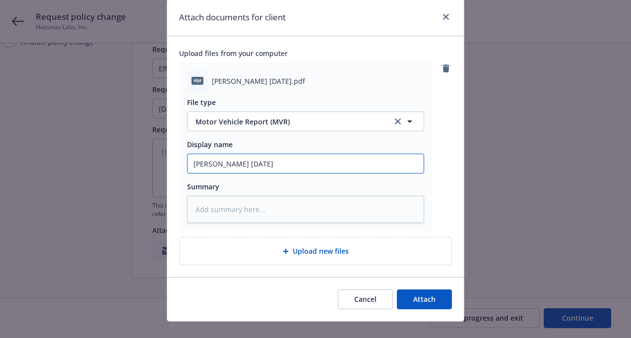
scroll to position [49, 0]
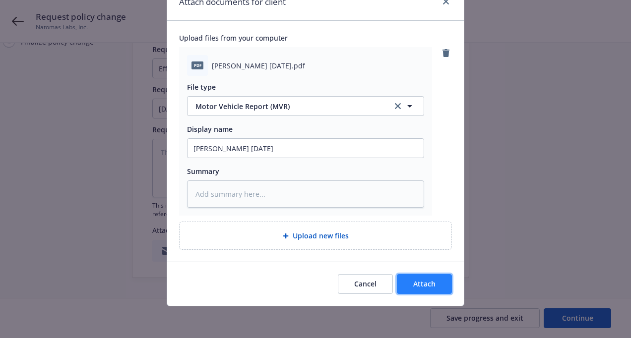
click at [429, 287] on span "Attach" at bounding box center [424, 283] width 22 height 9
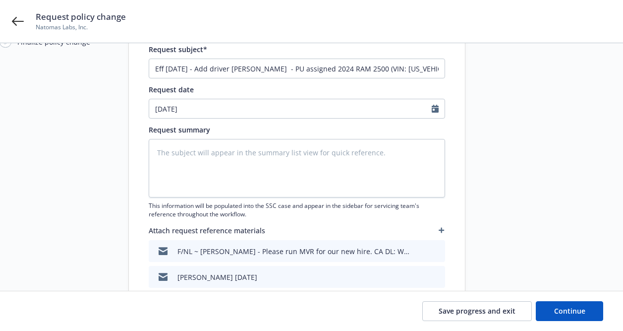
click at [441, 230] on icon "button" at bounding box center [441, 230] width 5 height 5
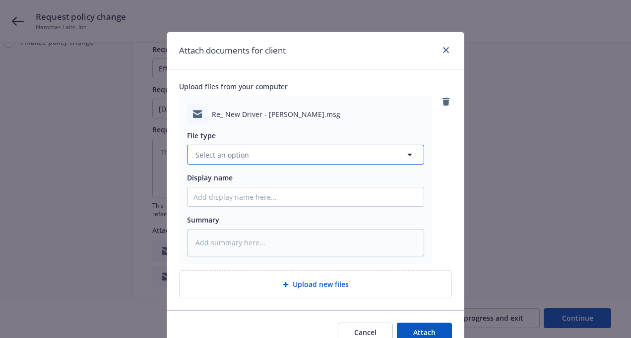
click at [244, 156] on button "Select an option" at bounding box center [305, 155] width 237 height 20
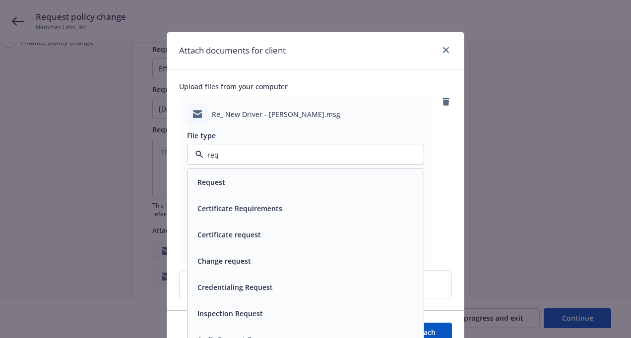
click at [303, 175] on div "Request" at bounding box center [305, 182] width 224 height 14
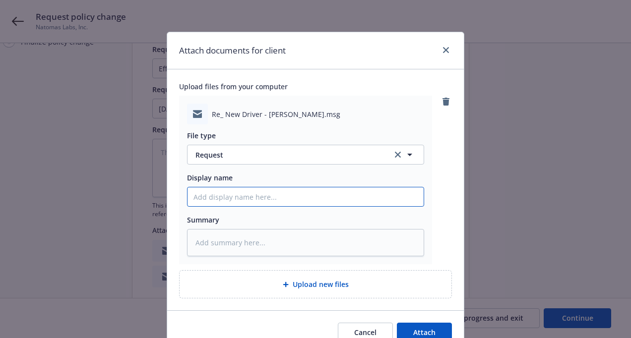
click at [272, 193] on input "Display name" at bounding box center [305, 196] width 236 height 19
click at [226, 196] on input "F/NL -" at bounding box center [305, 196] width 236 height 19
paste input "Please add him to the policy. Assigning the 2024 RAM 2500 (VIN: [US_VEHICLE_IDE…"
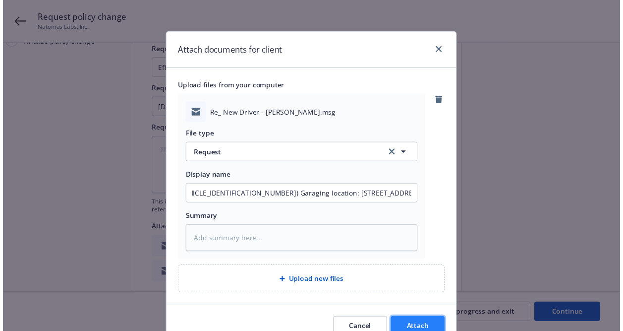
scroll to position [0, 0]
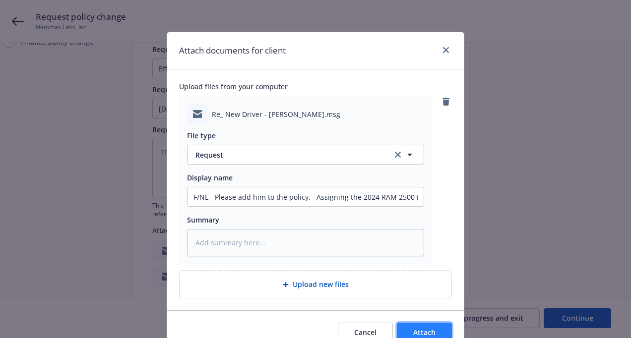
click at [431, 330] on span "Attach" at bounding box center [424, 332] width 22 height 9
